Goal: Task Accomplishment & Management: Use online tool/utility

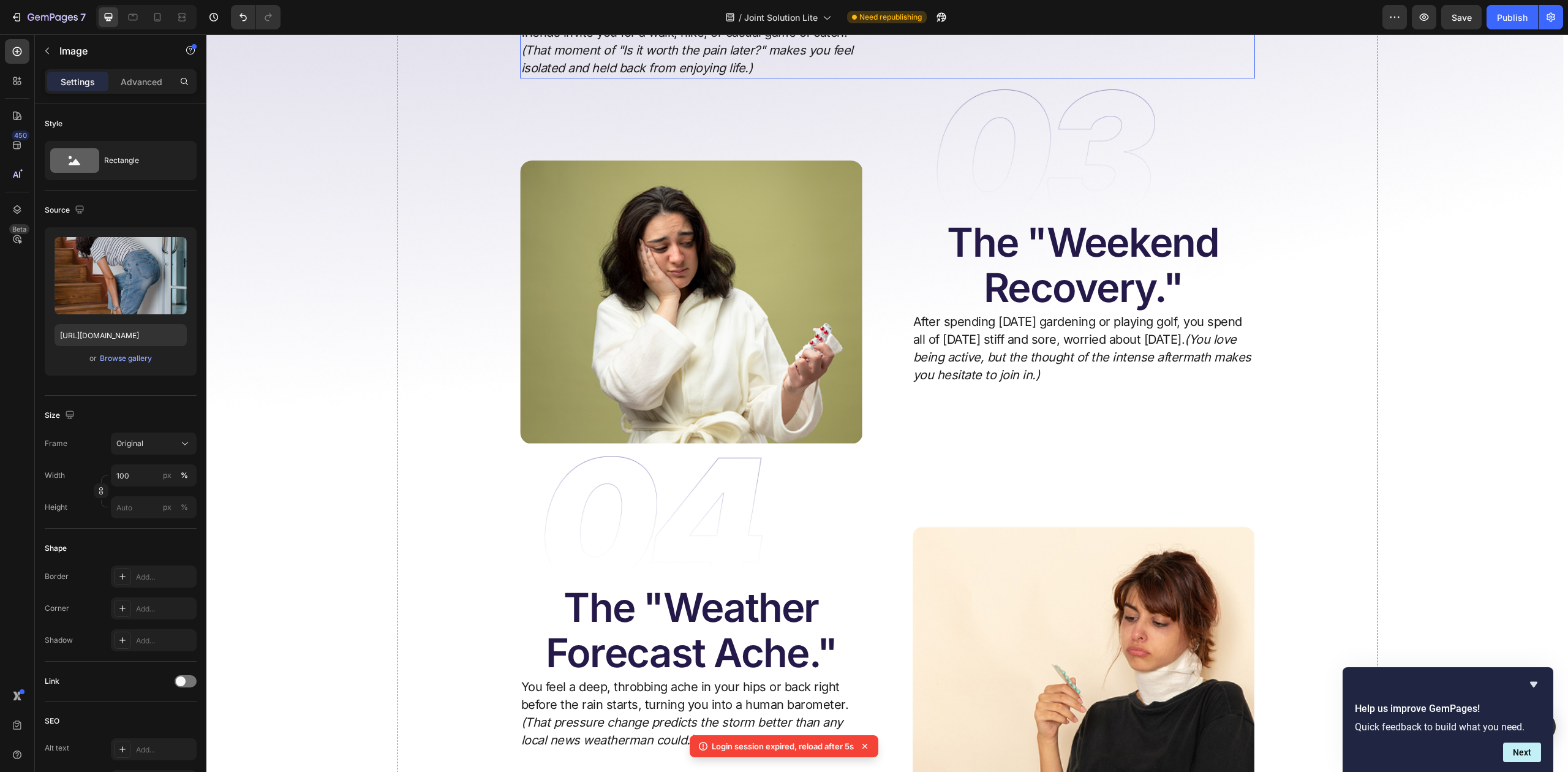
scroll to position [1324, 0]
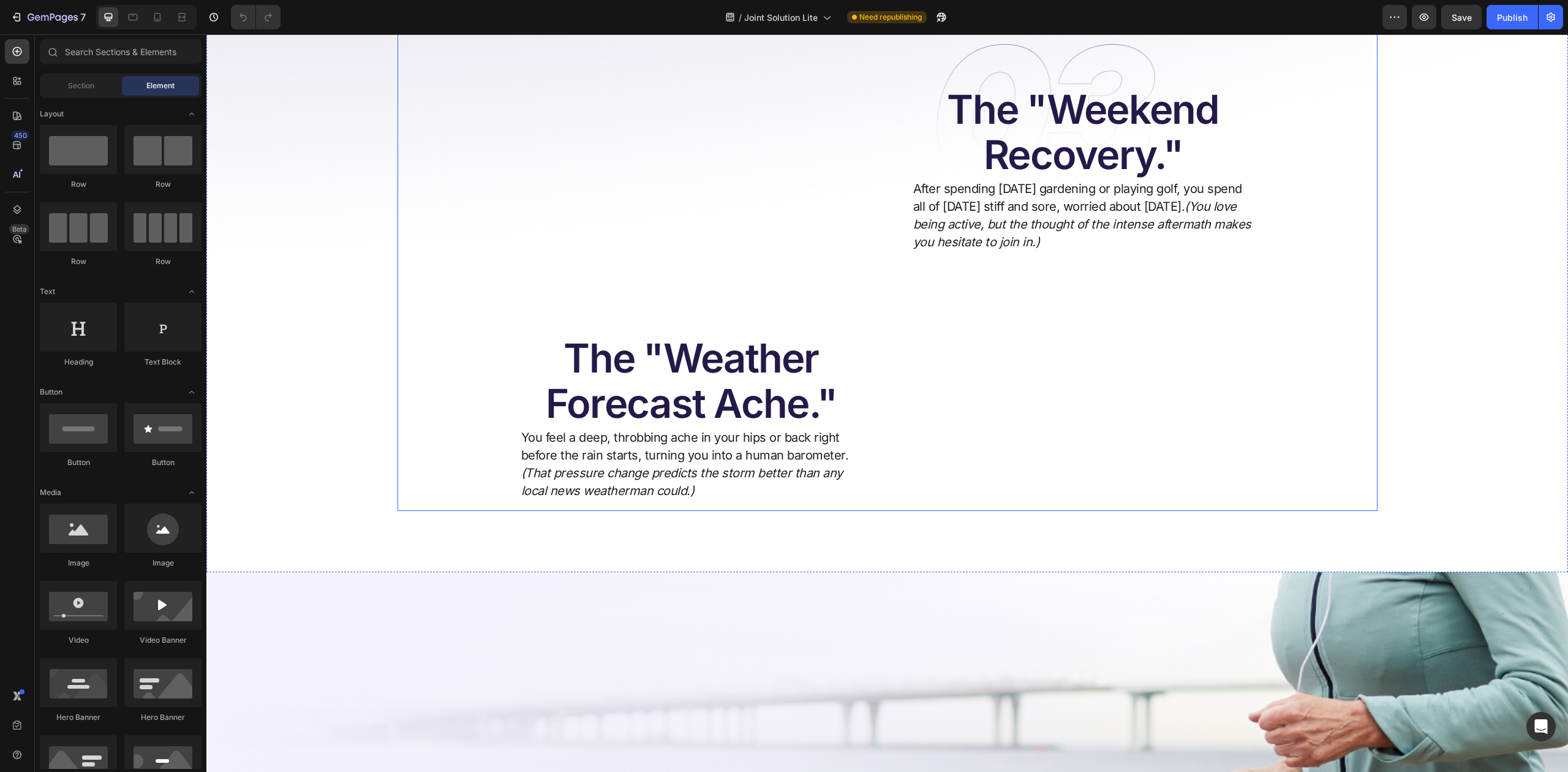
scroll to position [1471, 0]
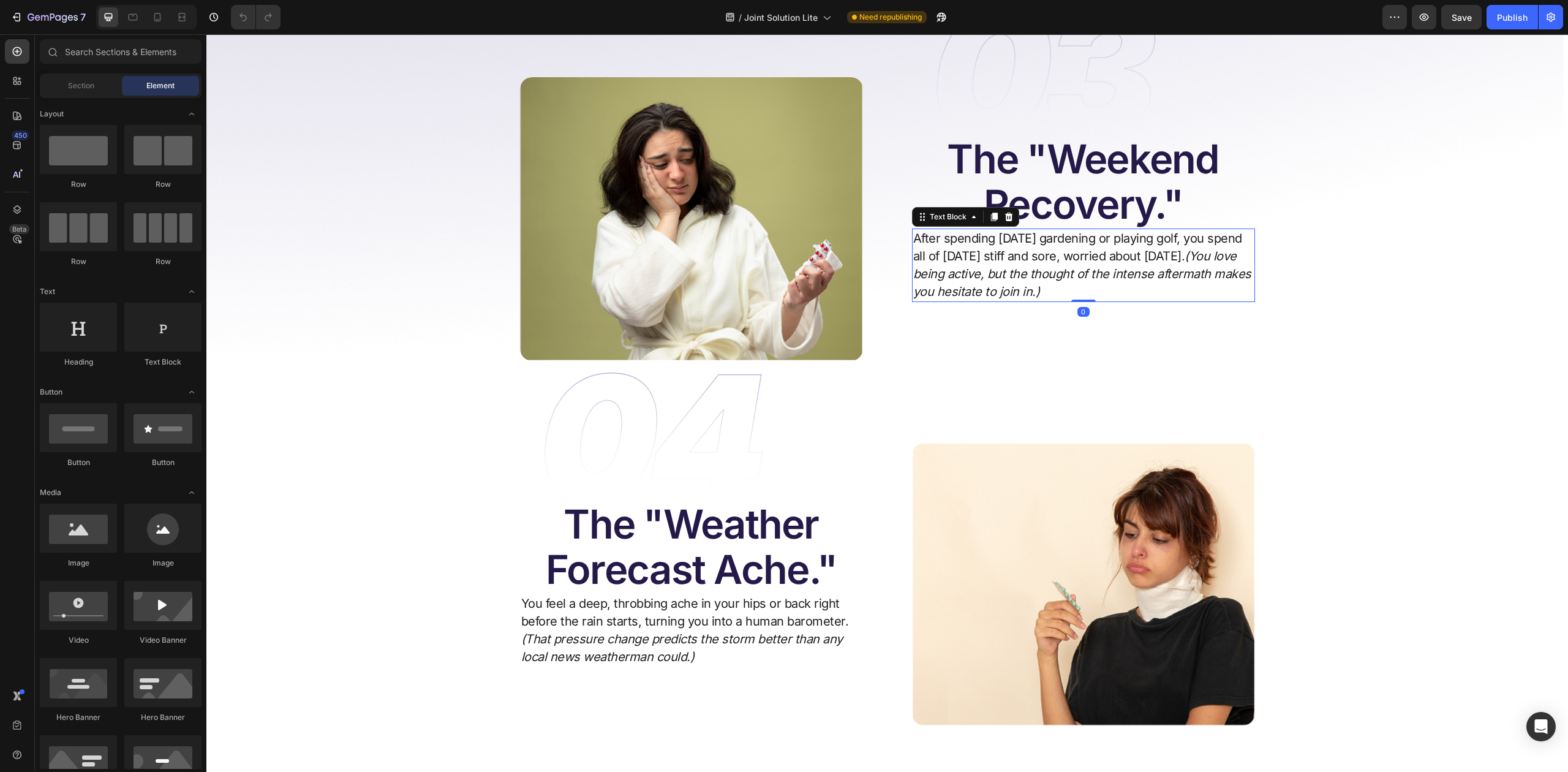
click at [1064, 301] on p "After spending Saturday gardening or playing golf, you spend all of Sunday stif…" at bounding box center [1084, 265] width 341 height 71
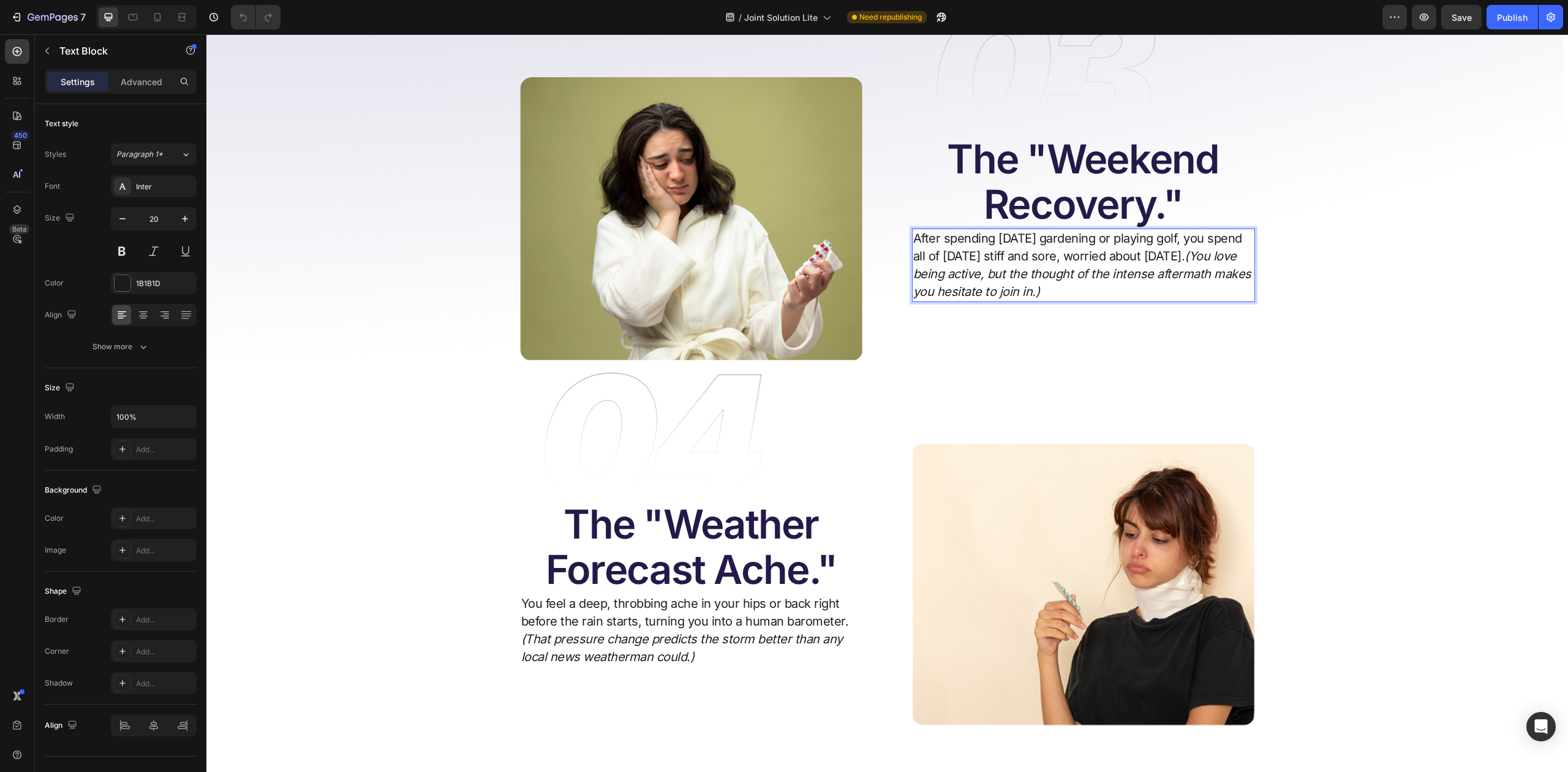
click at [1034, 301] on p "After spending Saturday gardening or playing golf, you spend all of Sunday stif…" at bounding box center [1084, 265] width 341 height 71
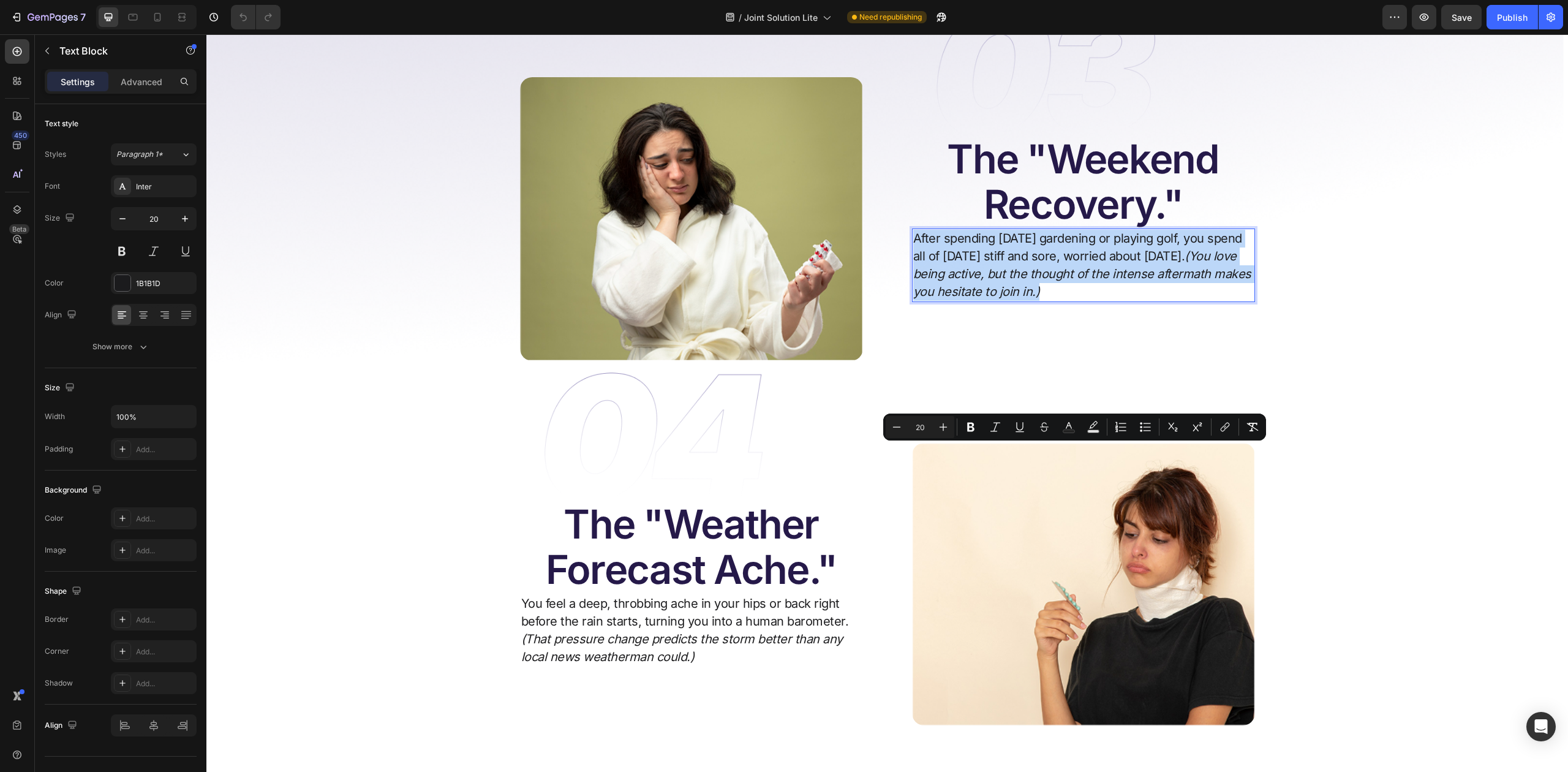
drag, startPoint x: 1032, startPoint y: 506, endPoint x: 909, endPoint y: 461, distance: 131.0
click at [914, 301] on p "After spending Saturday gardening or playing golf, you spend all of Sunday stif…" at bounding box center [1084, 265] width 341 height 71
copy p "After spending Saturday gardening or playing golf, you spend all of Sunday stif…"
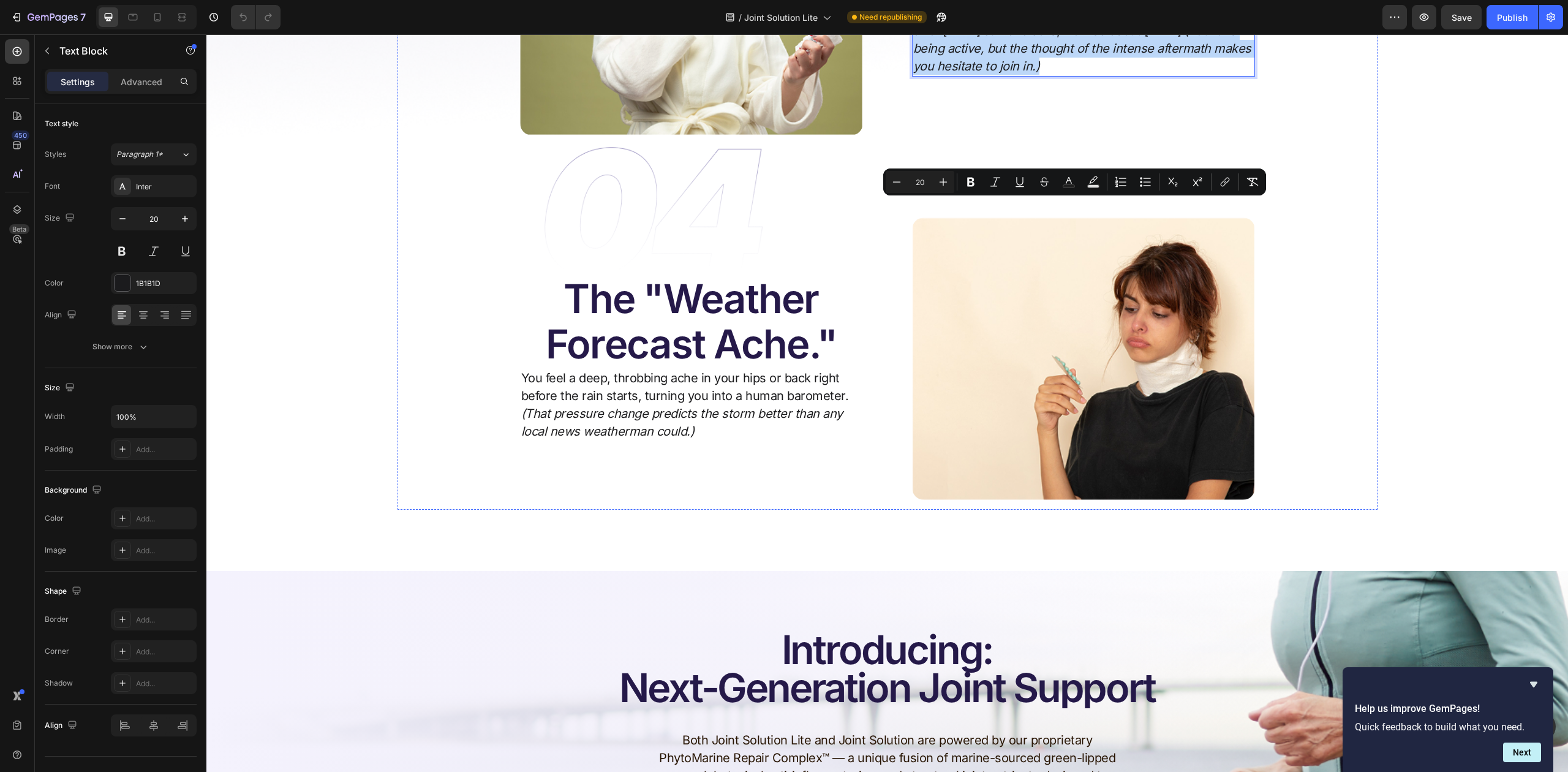
scroll to position [1716, 0]
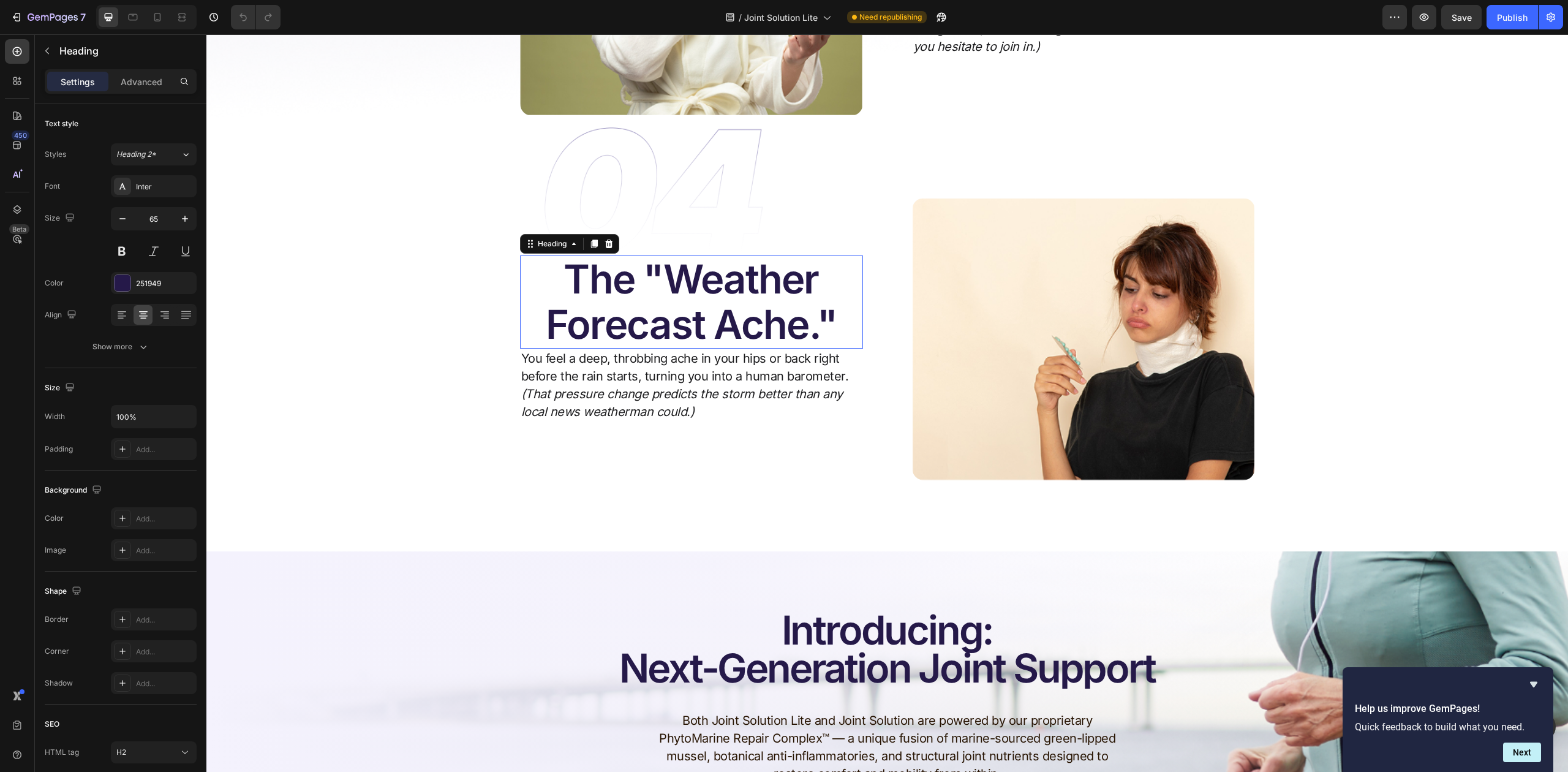
drag, startPoint x: 567, startPoint y: 508, endPoint x: 564, endPoint y: 496, distance: 12.4
click at [567, 349] on h2 "The "Weather Forecast Ache."" at bounding box center [691, 302] width 343 height 93
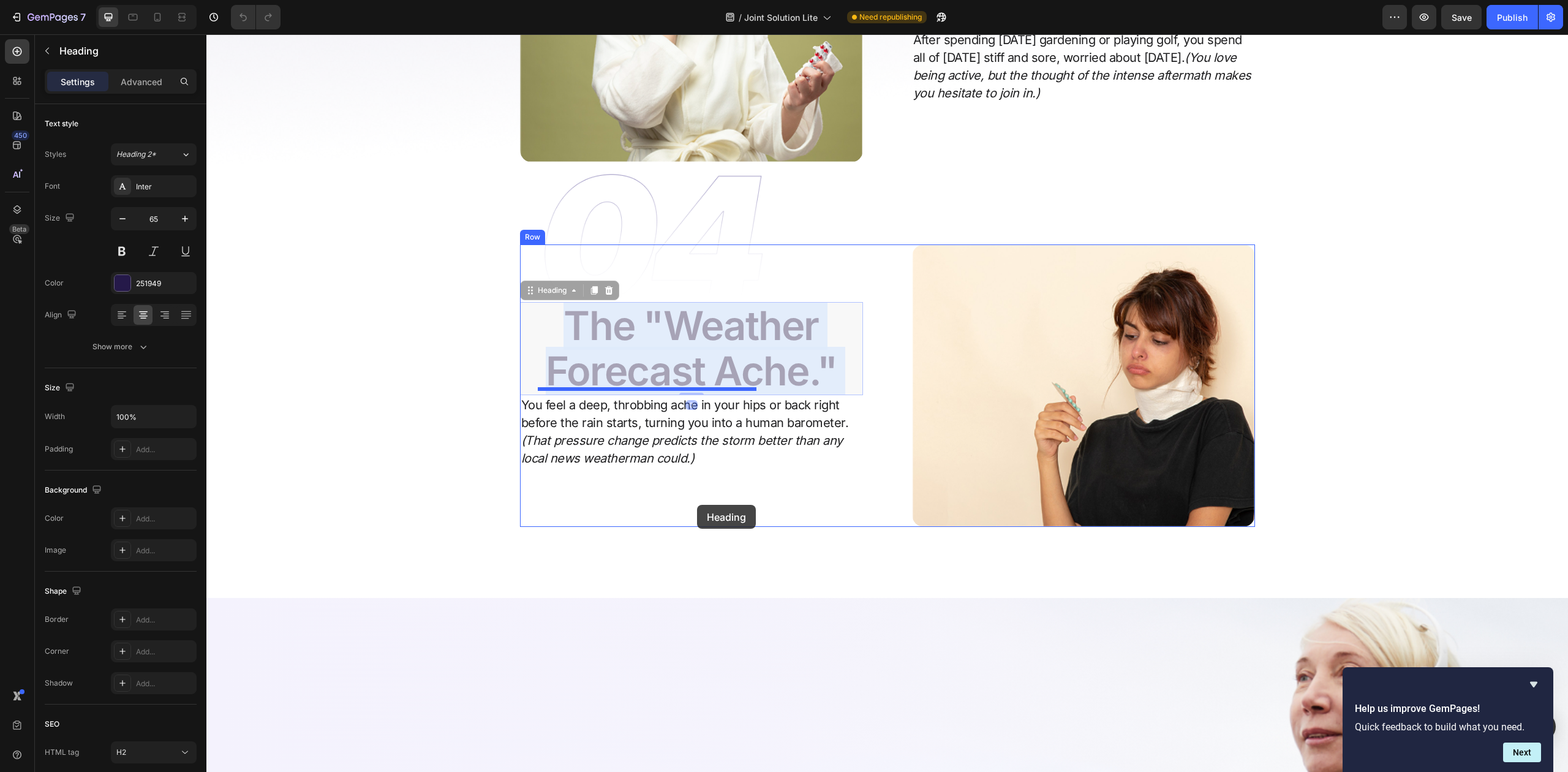
drag, startPoint x: 564, startPoint y: 496, endPoint x: 697, endPoint y: 505, distance: 133.3
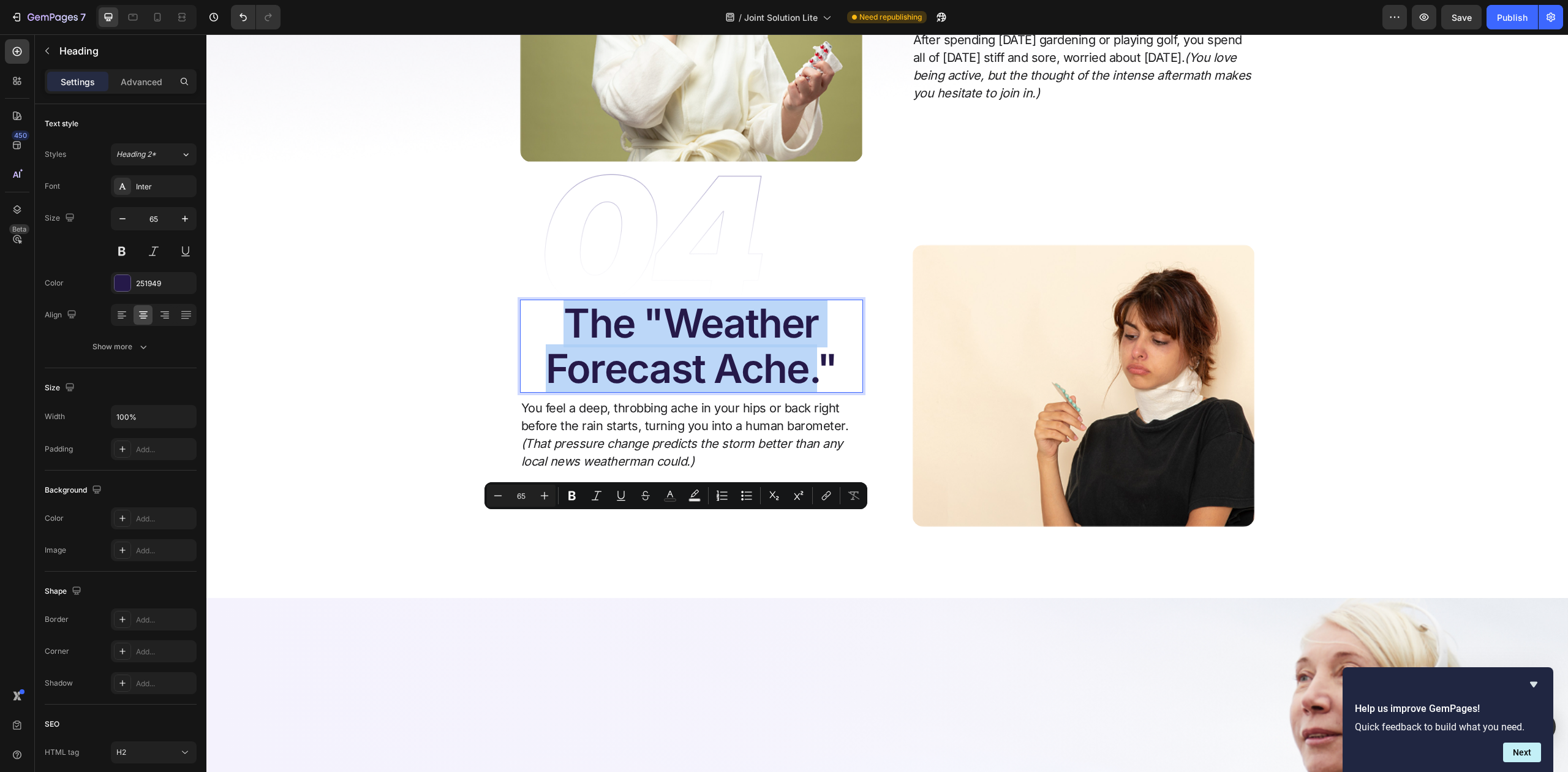
drag, startPoint x: 565, startPoint y: 531, endPoint x: 809, endPoint y: 588, distance: 250.6
click at [809, 392] on p "The "Weather Forecast Ache."" at bounding box center [691, 346] width 341 height 91
copy p "The "Weather Forecast Ache."
